Goal: Information Seeking & Learning: Learn about a topic

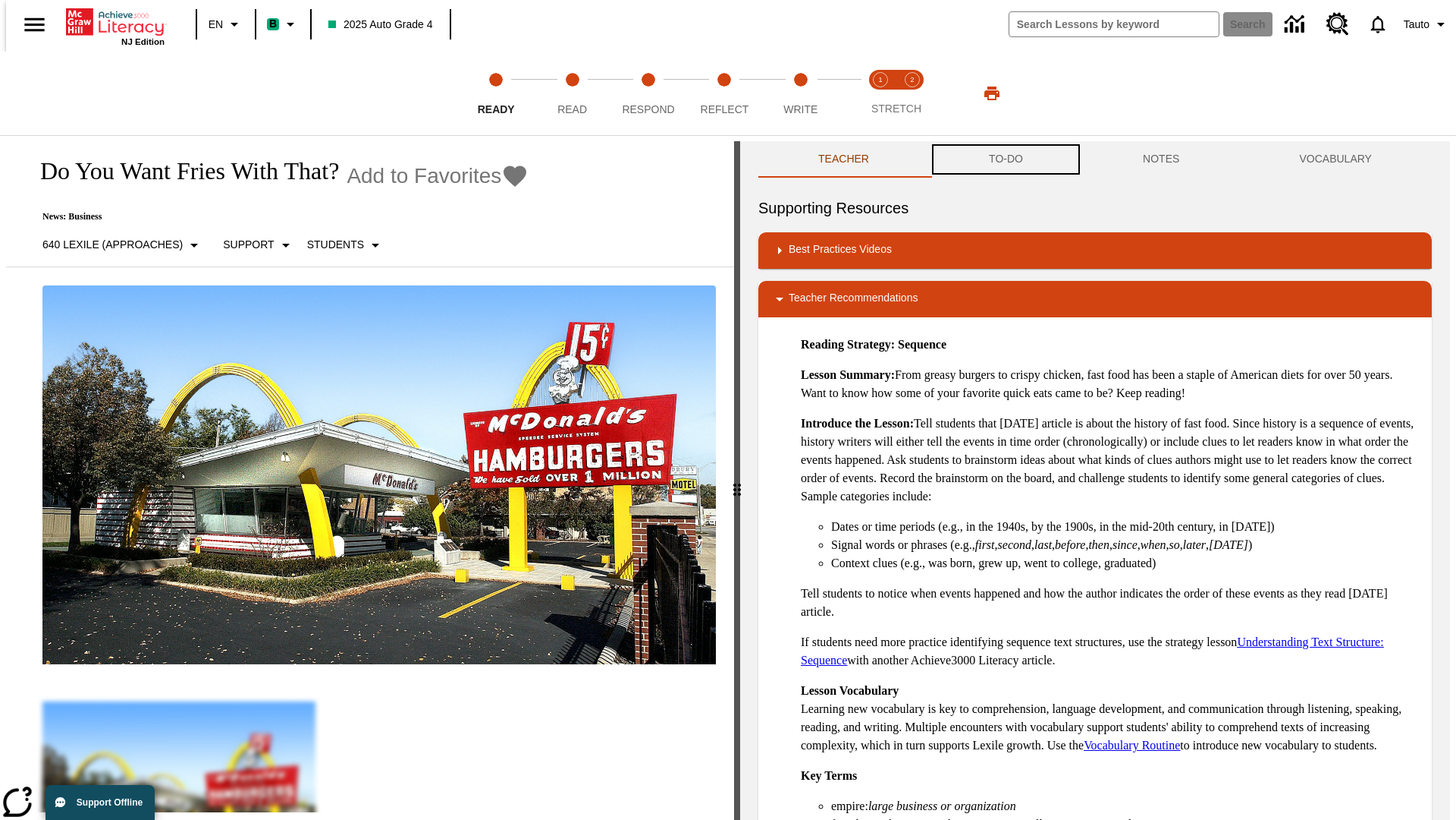
click at [1005, 159] on button "TO-DO" at bounding box center [1006, 159] width 154 height 36
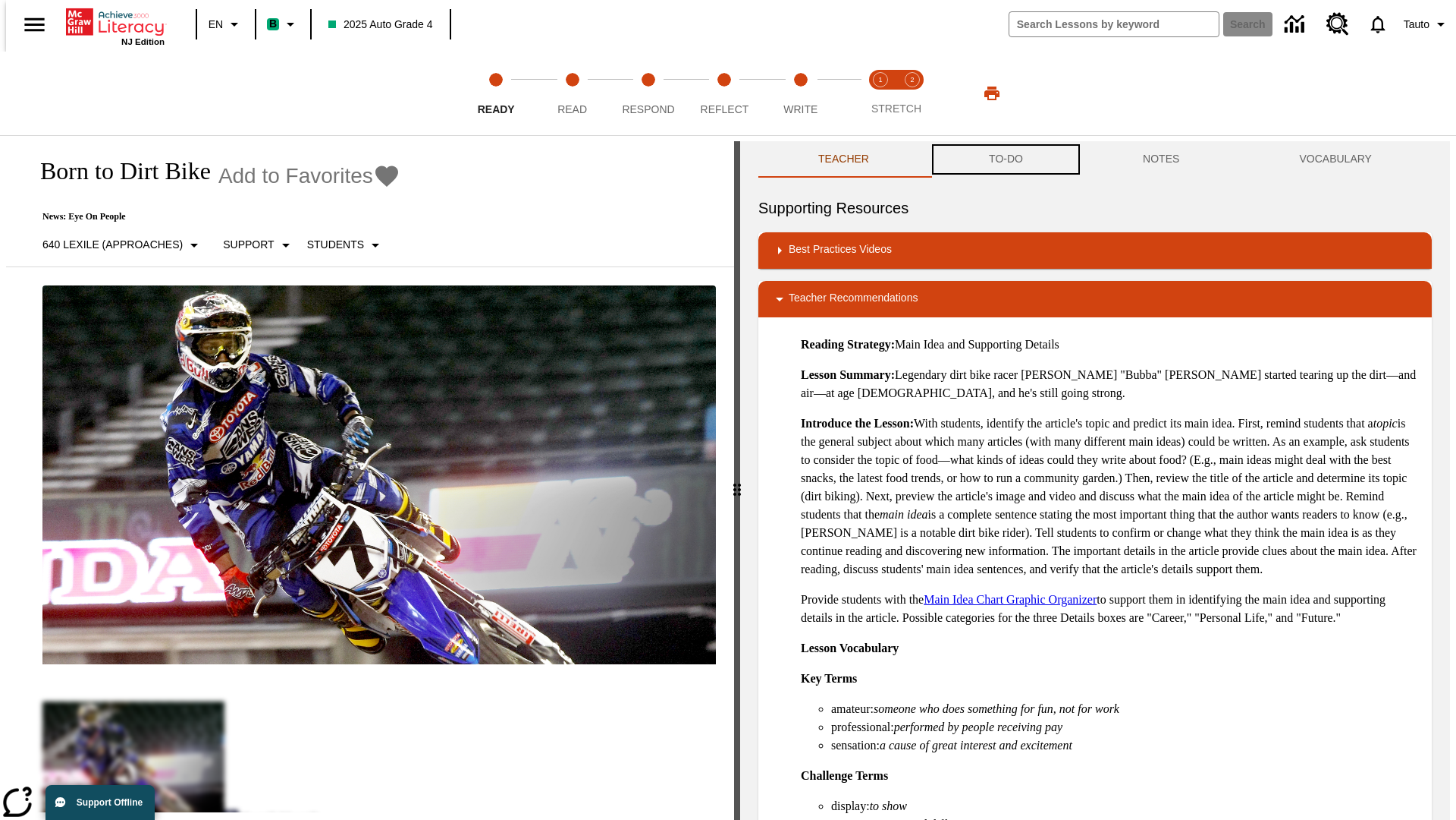
click at [1005, 159] on button "TO-DO" at bounding box center [1006, 159] width 154 height 36
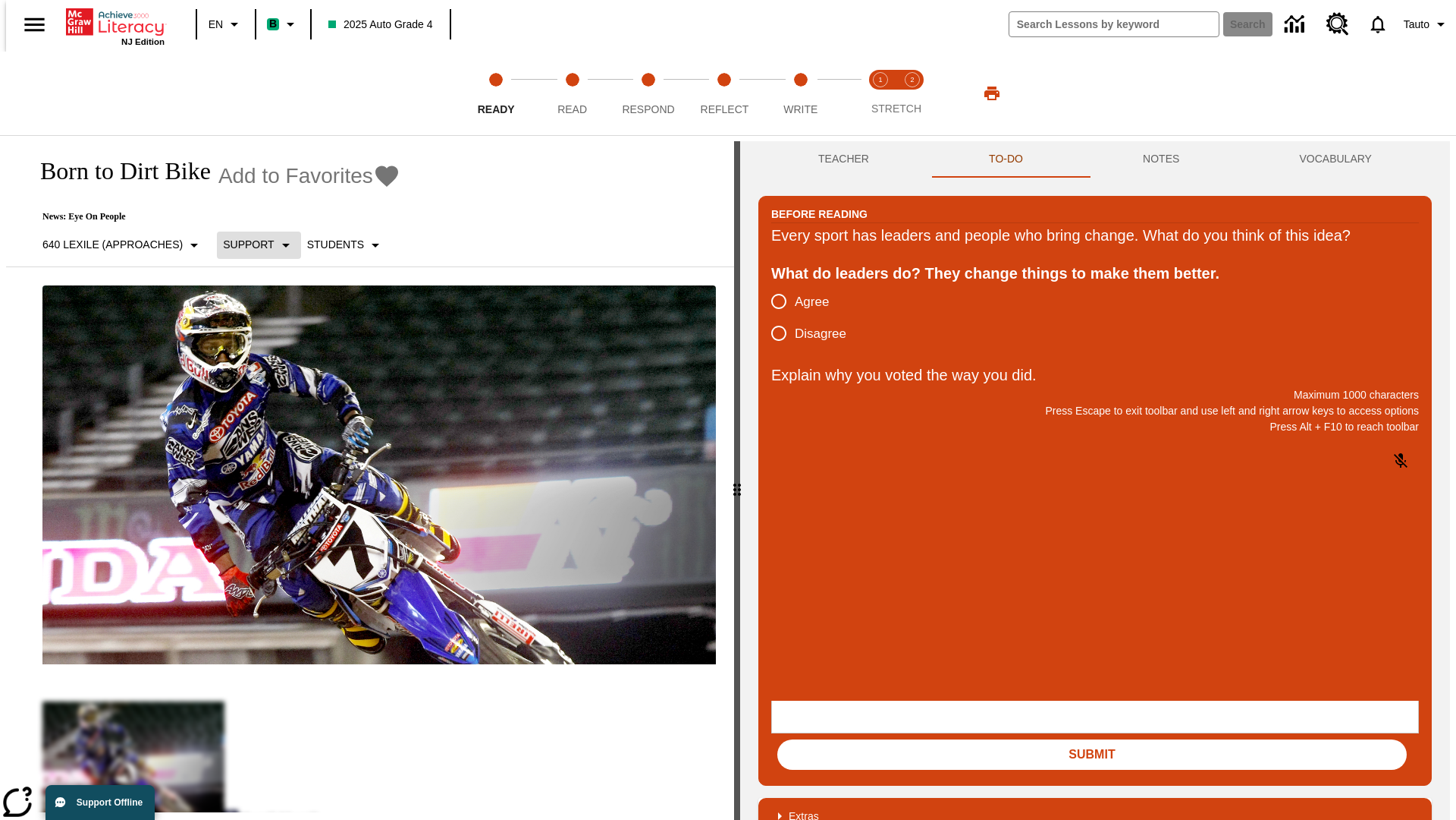
click at [252, 244] on p "Support" at bounding box center [249, 245] width 51 height 16
click at [268, 333] on p "Support" at bounding box center [268, 333] width 90 height 16
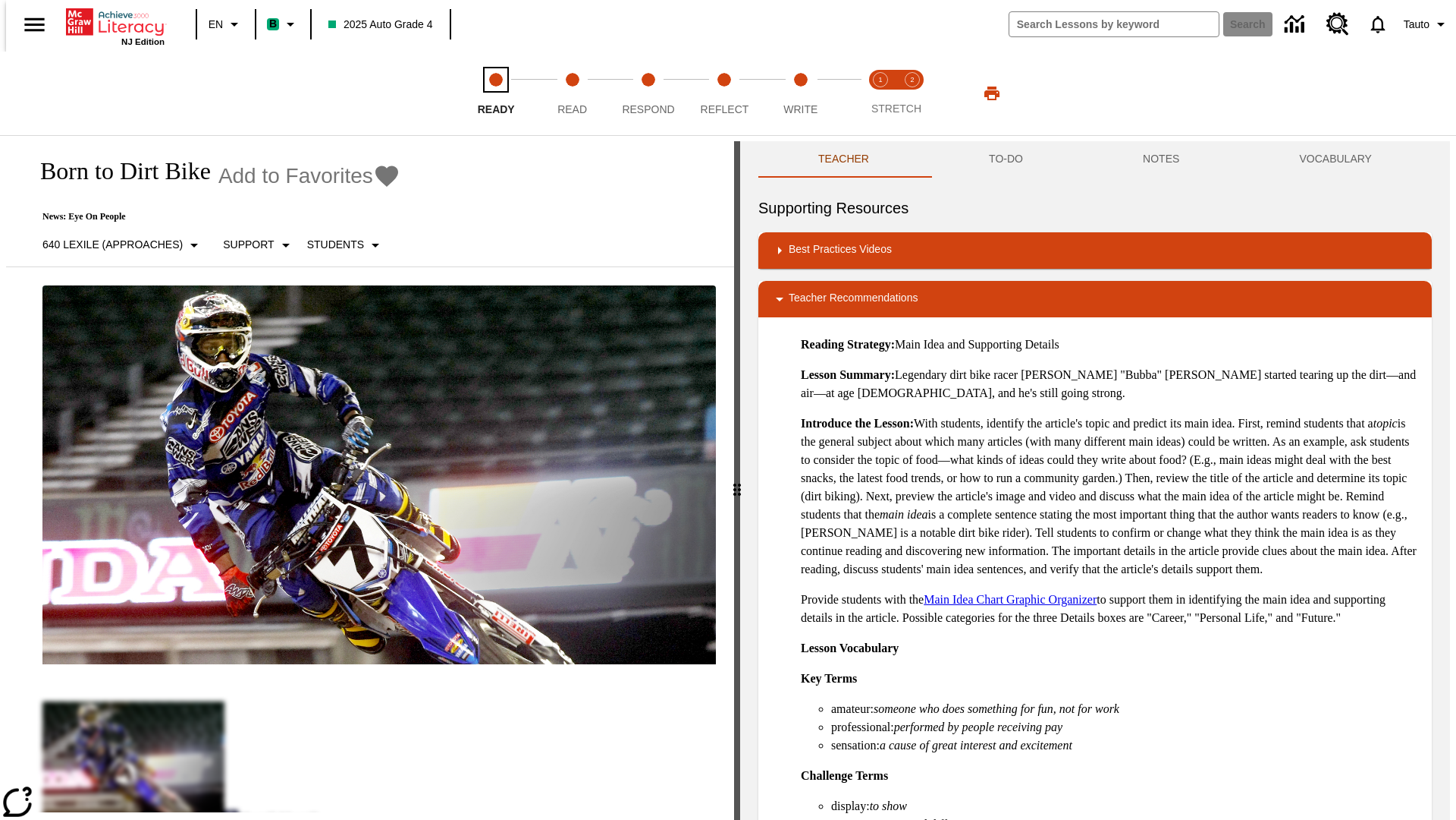
click at [496, 94] on span "Ready" at bounding box center [497, 103] width 37 height 27
click at [1005, 159] on button "TO-DO" at bounding box center [1006, 159] width 154 height 36
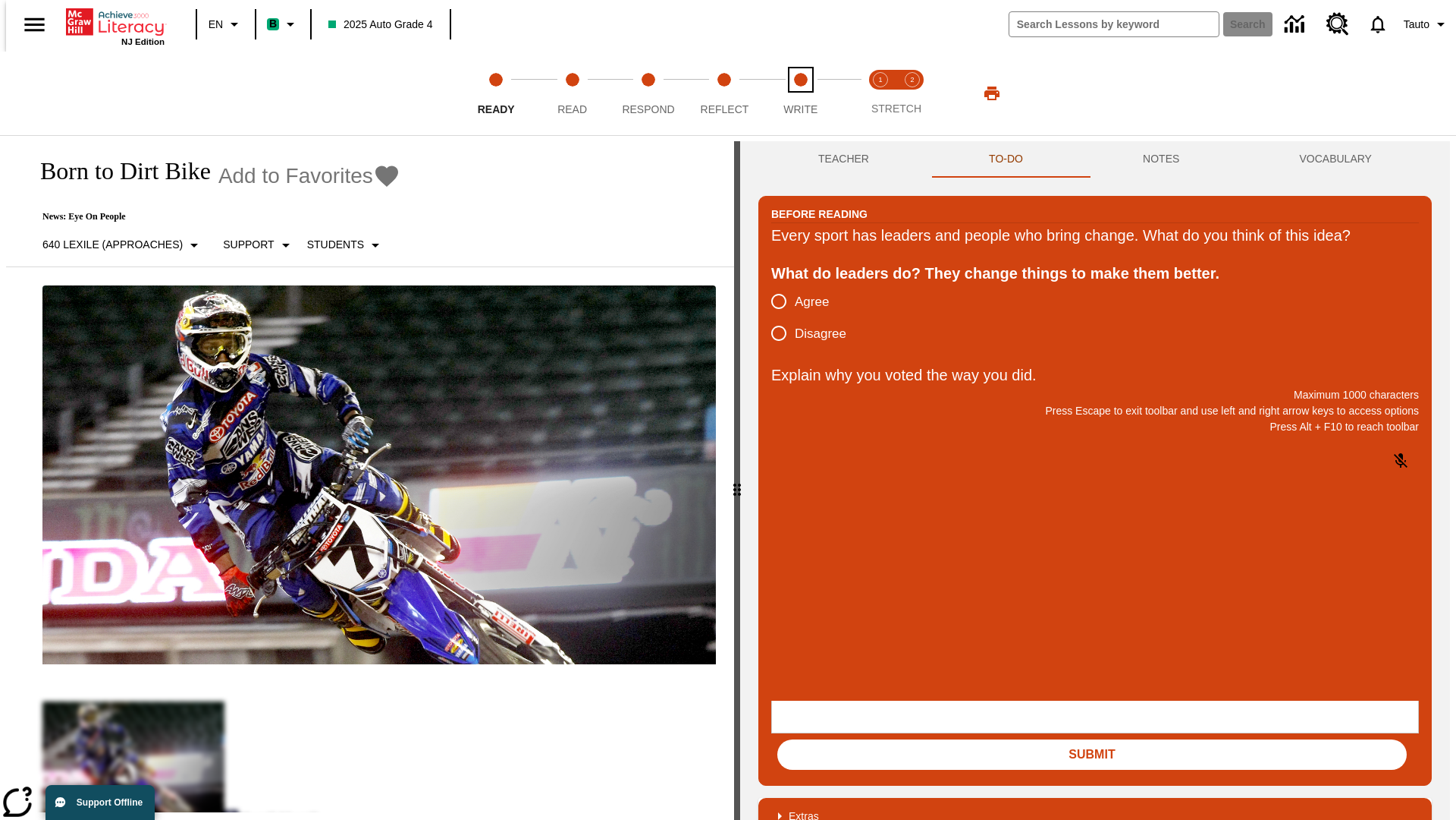
click at [800, 94] on span "Write" at bounding box center [800, 103] width 34 height 27
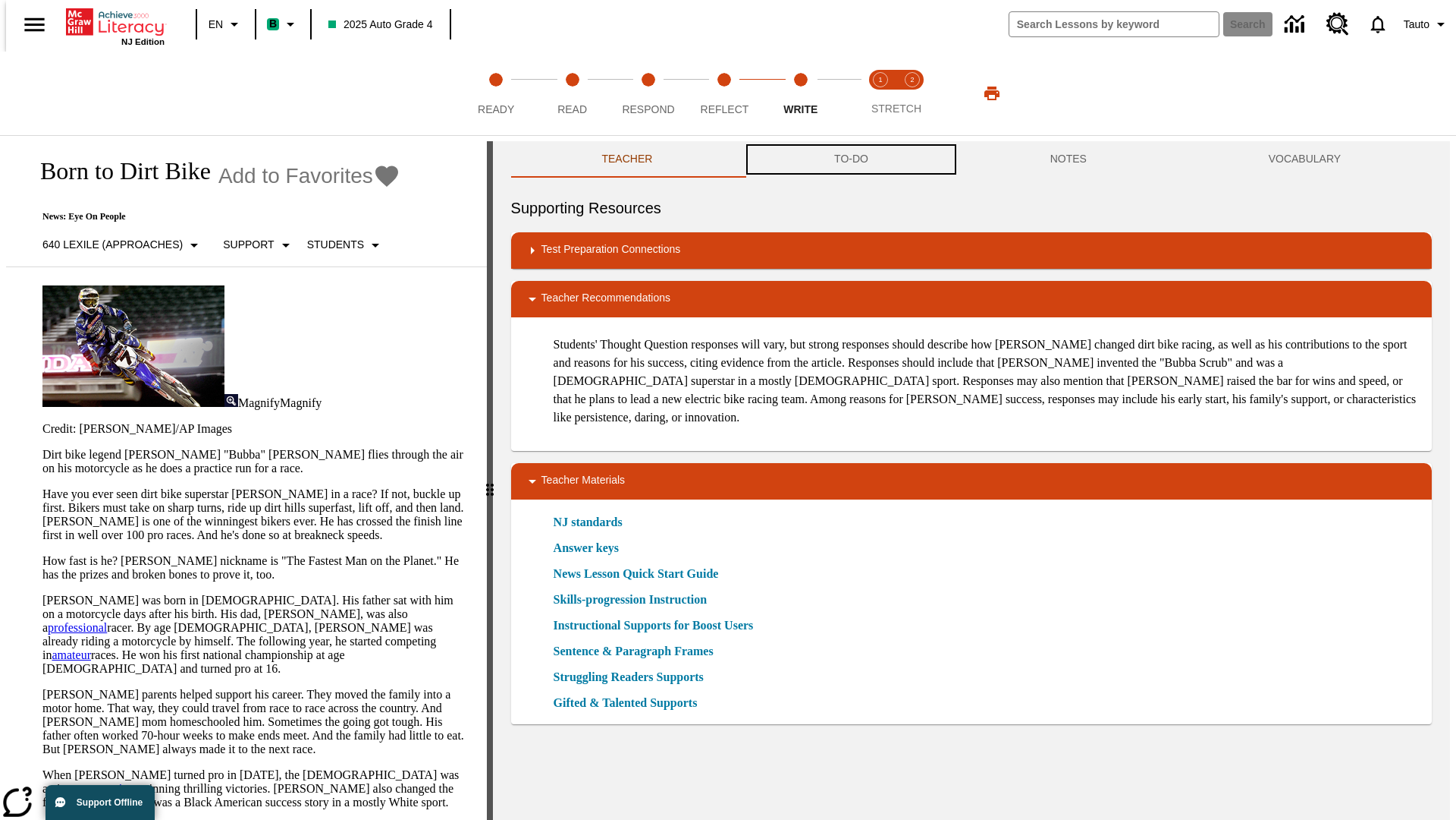
scroll to position [1, 0]
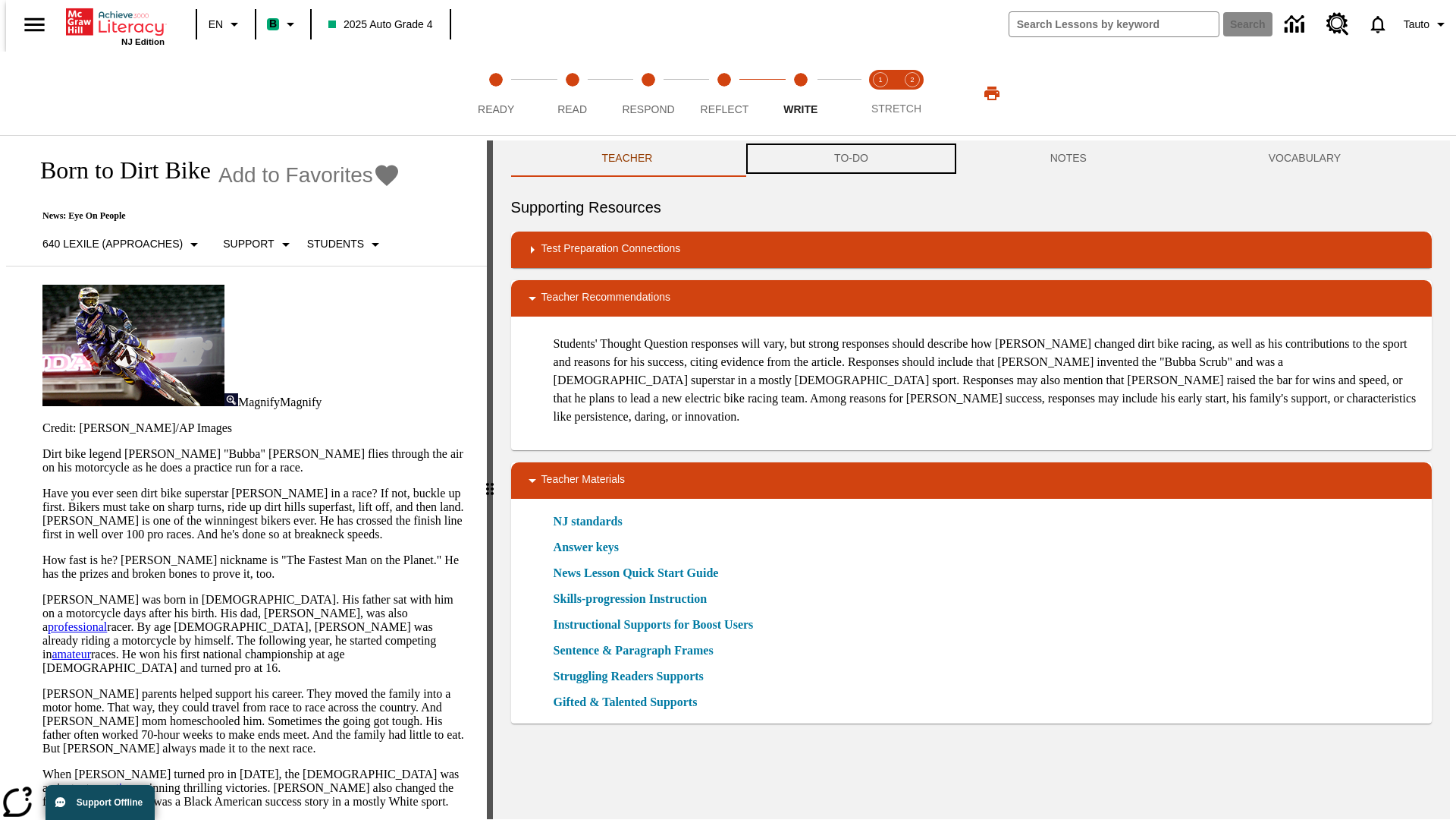
click at [850, 159] on button "TO-DO" at bounding box center [852, 158] width 217 height 36
